Goal: Browse casually: Explore the website without a specific task or goal

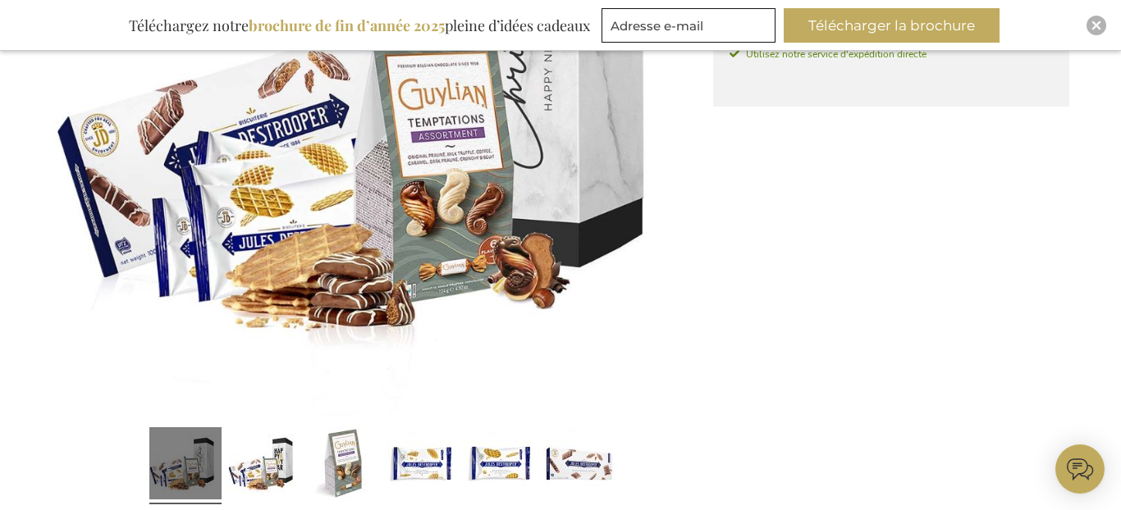
scroll to position [393, 0]
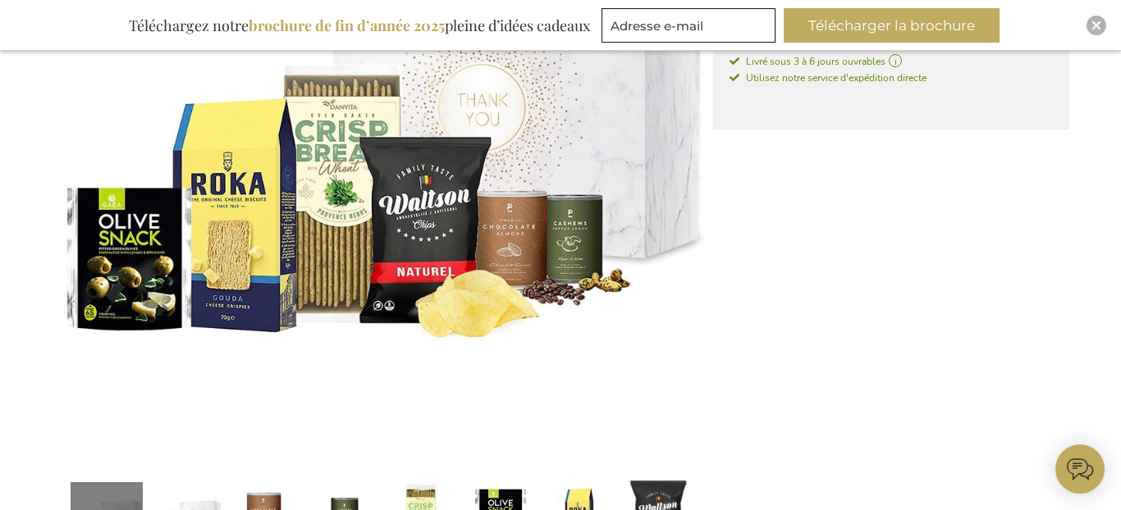
scroll to position [457, 0]
